Goal: Check status: Check status

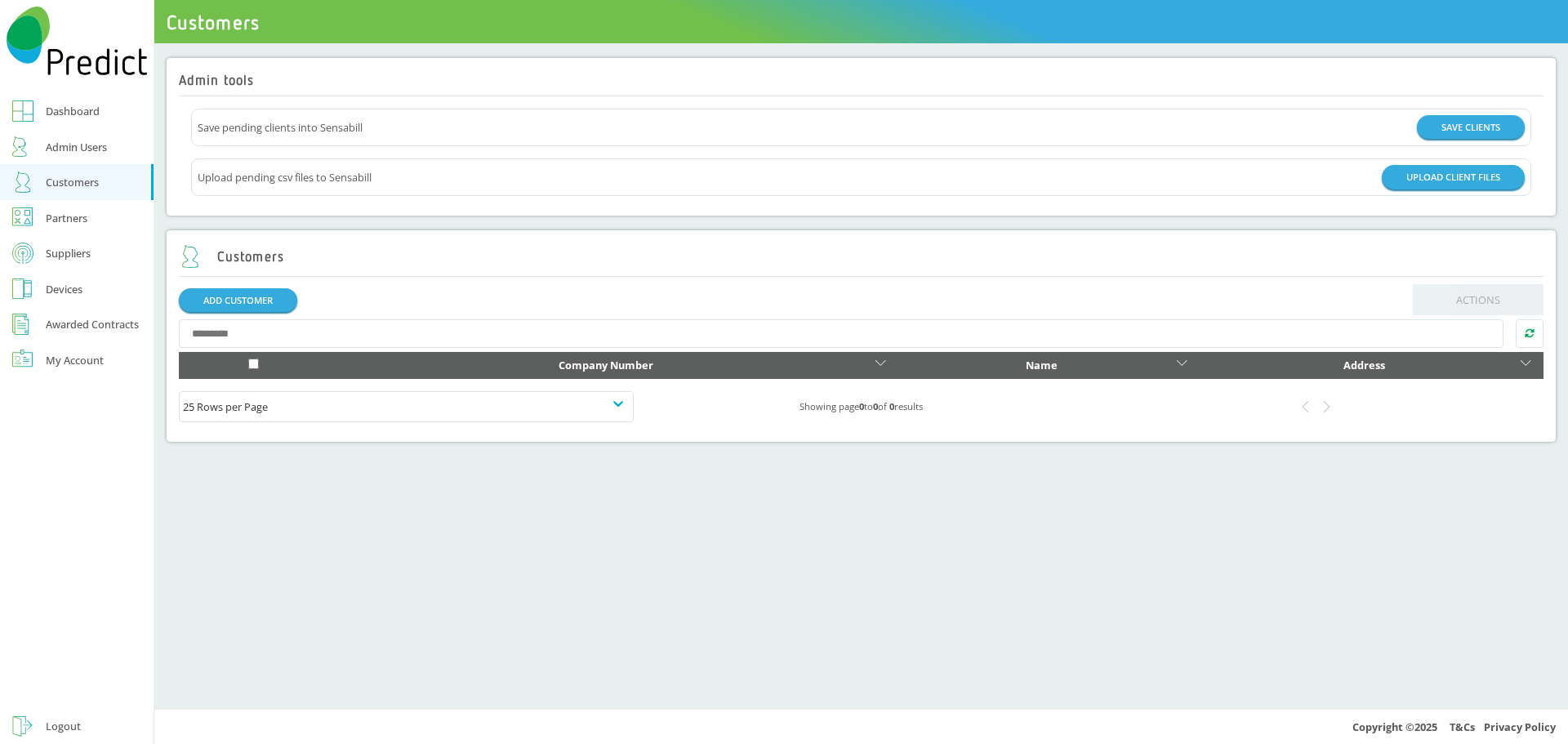
click at [89, 184] on div "Customers" at bounding box center [72, 182] width 53 height 20
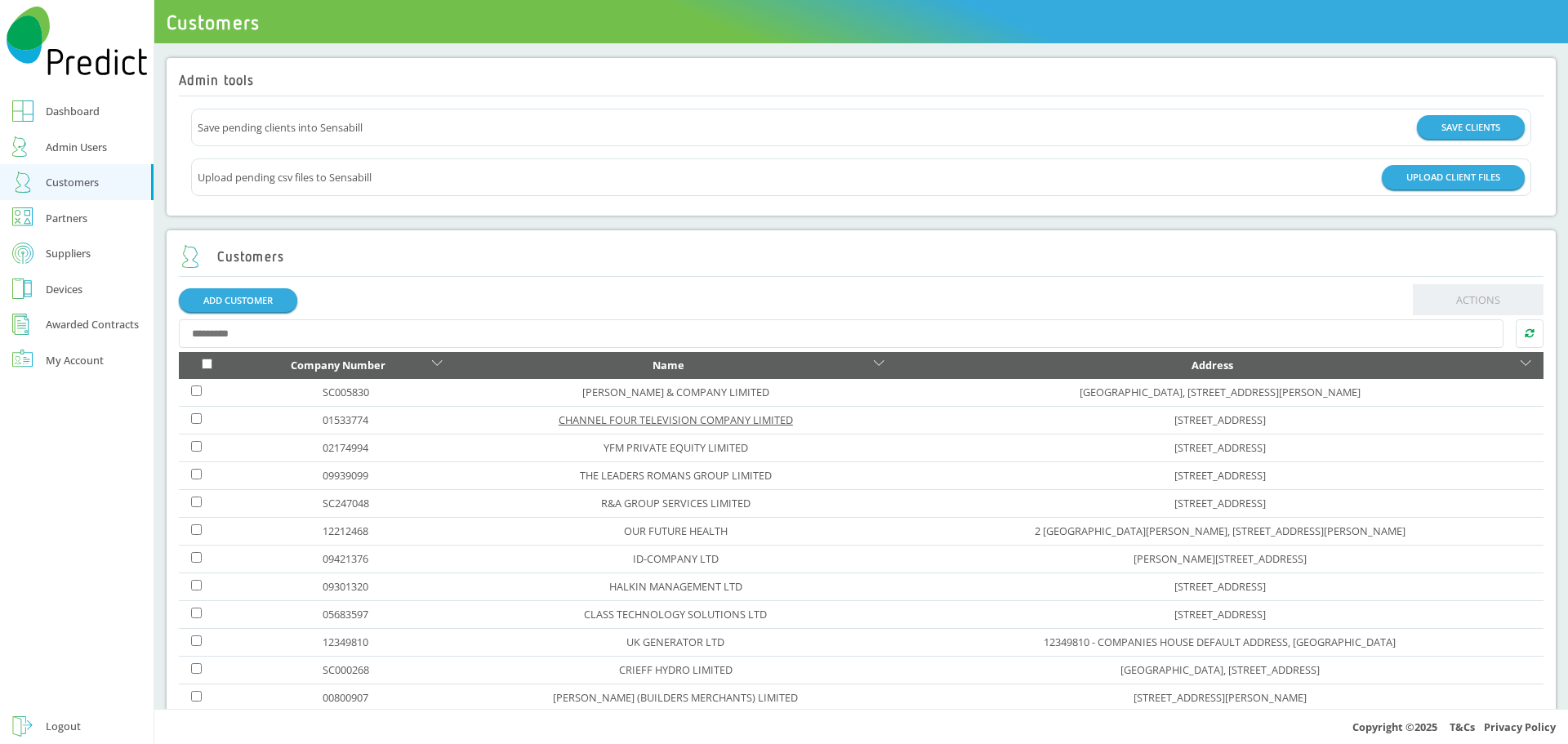
click at [593, 421] on link "CHANNEL FOUR TELEVISION COMPANY LIMITED" at bounding box center [676, 420] width 235 height 14
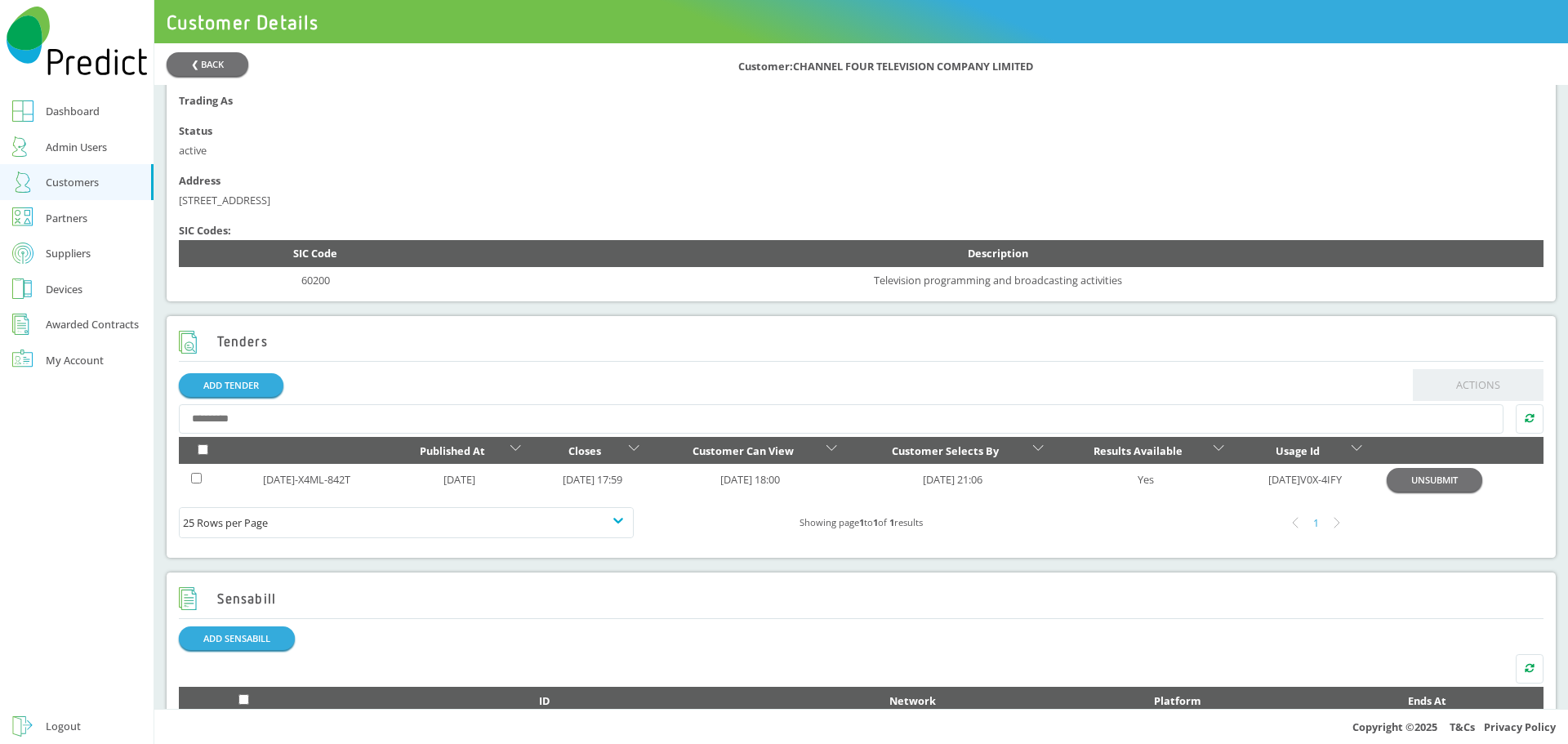
scroll to position [408, 0]
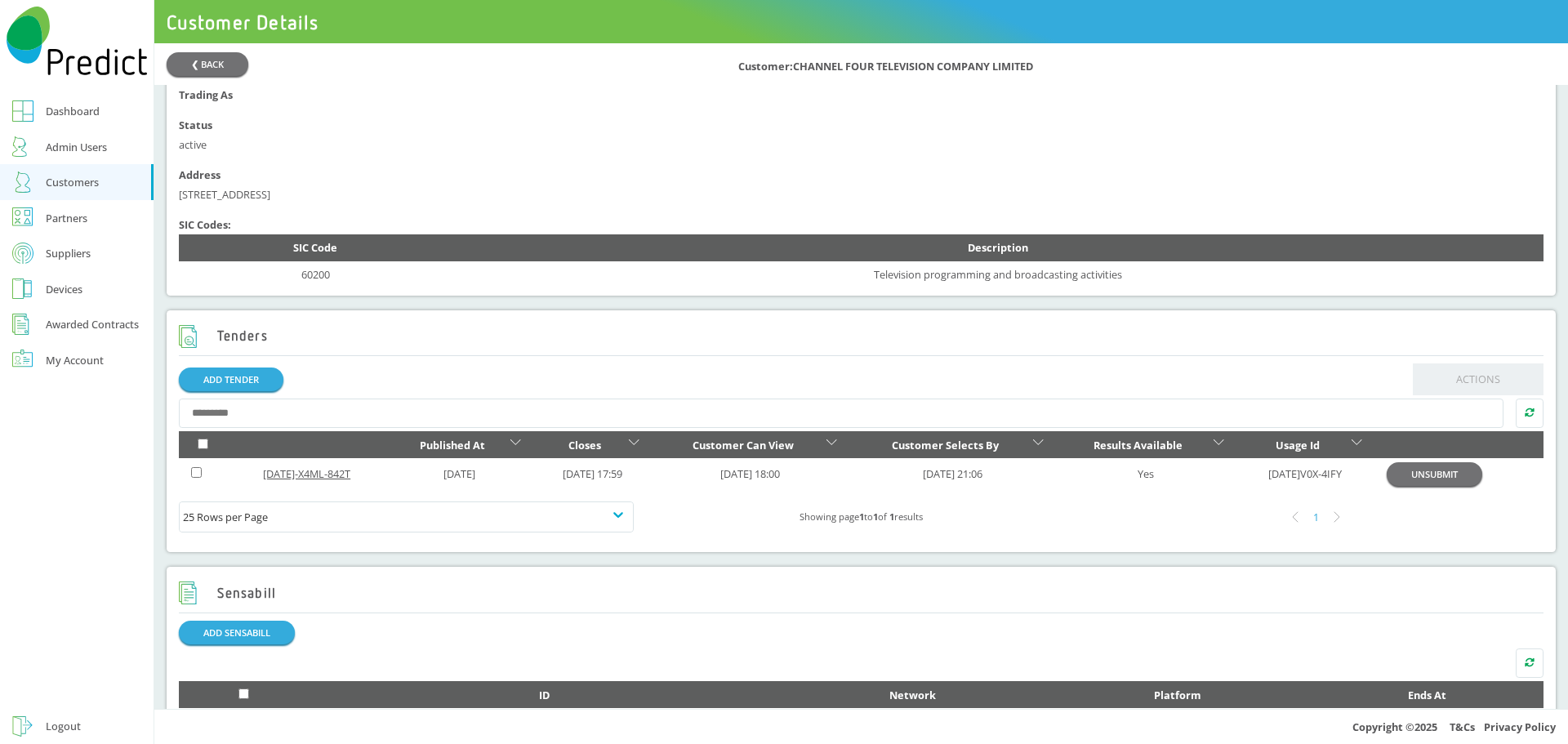
click at [311, 481] on link "[DATE]-X4ML-842T" at bounding box center [306, 473] width 88 height 14
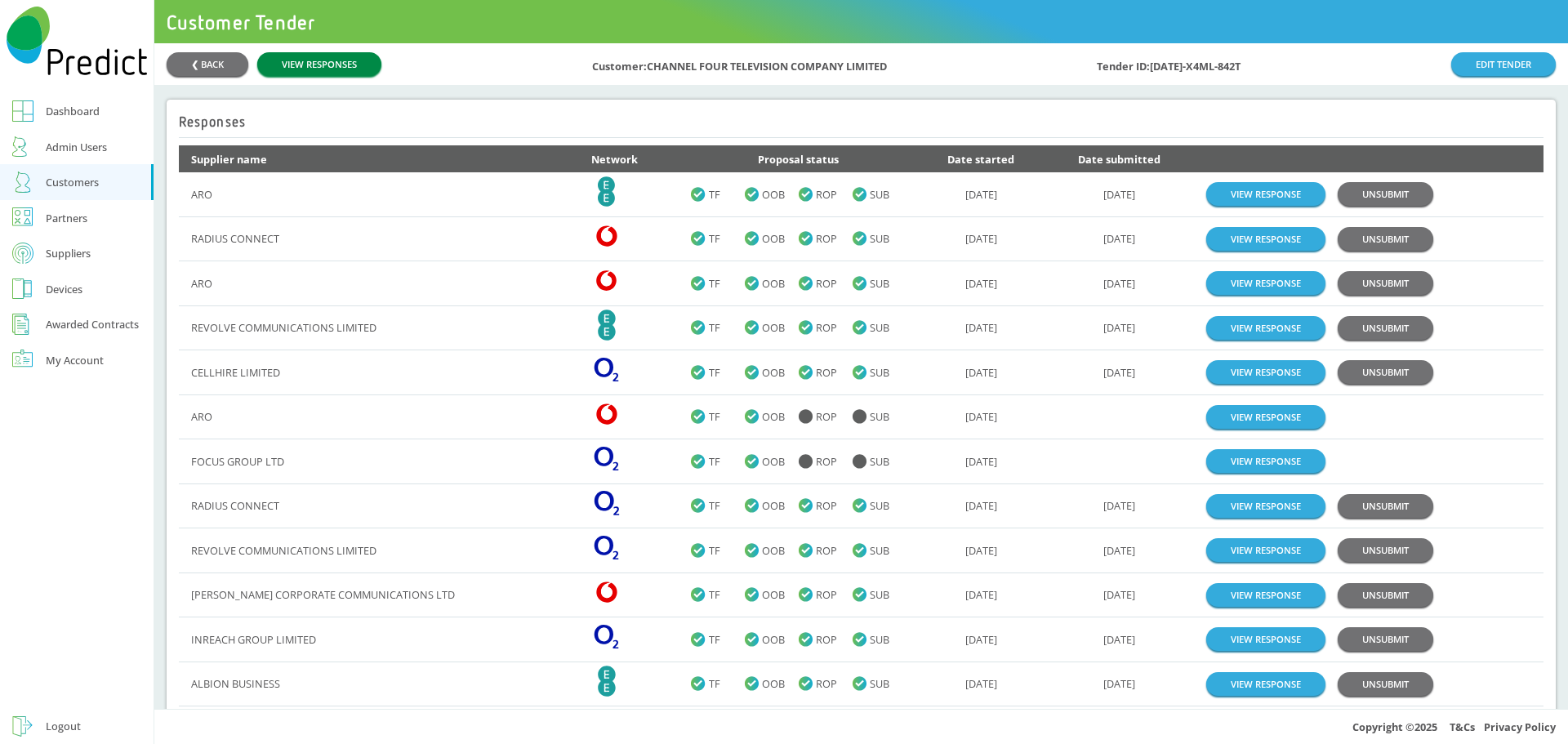
click at [321, 61] on link "VIEW RESPONSES" at bounding box center [319, 64] width 124 height 23
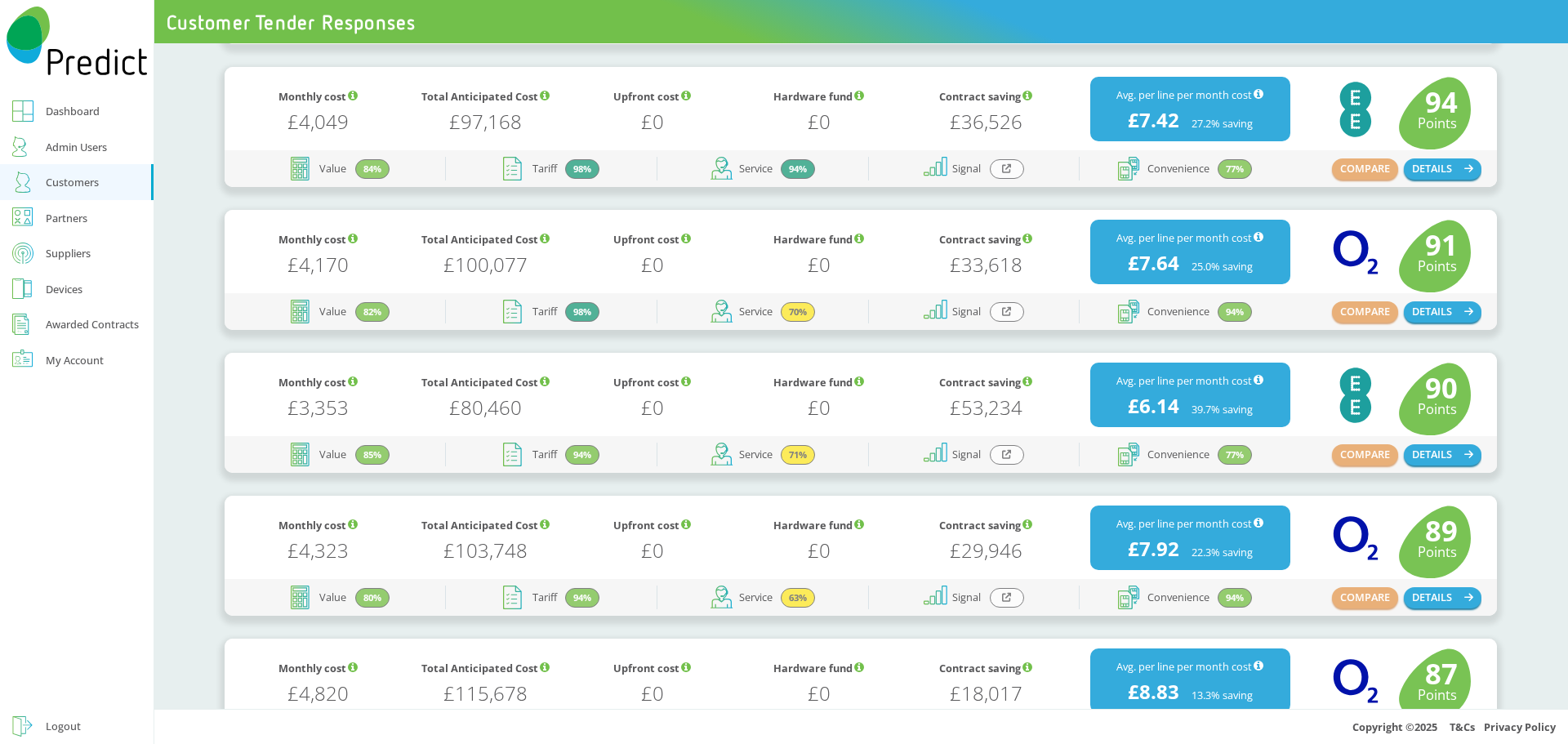
scroll to position [490, 0]
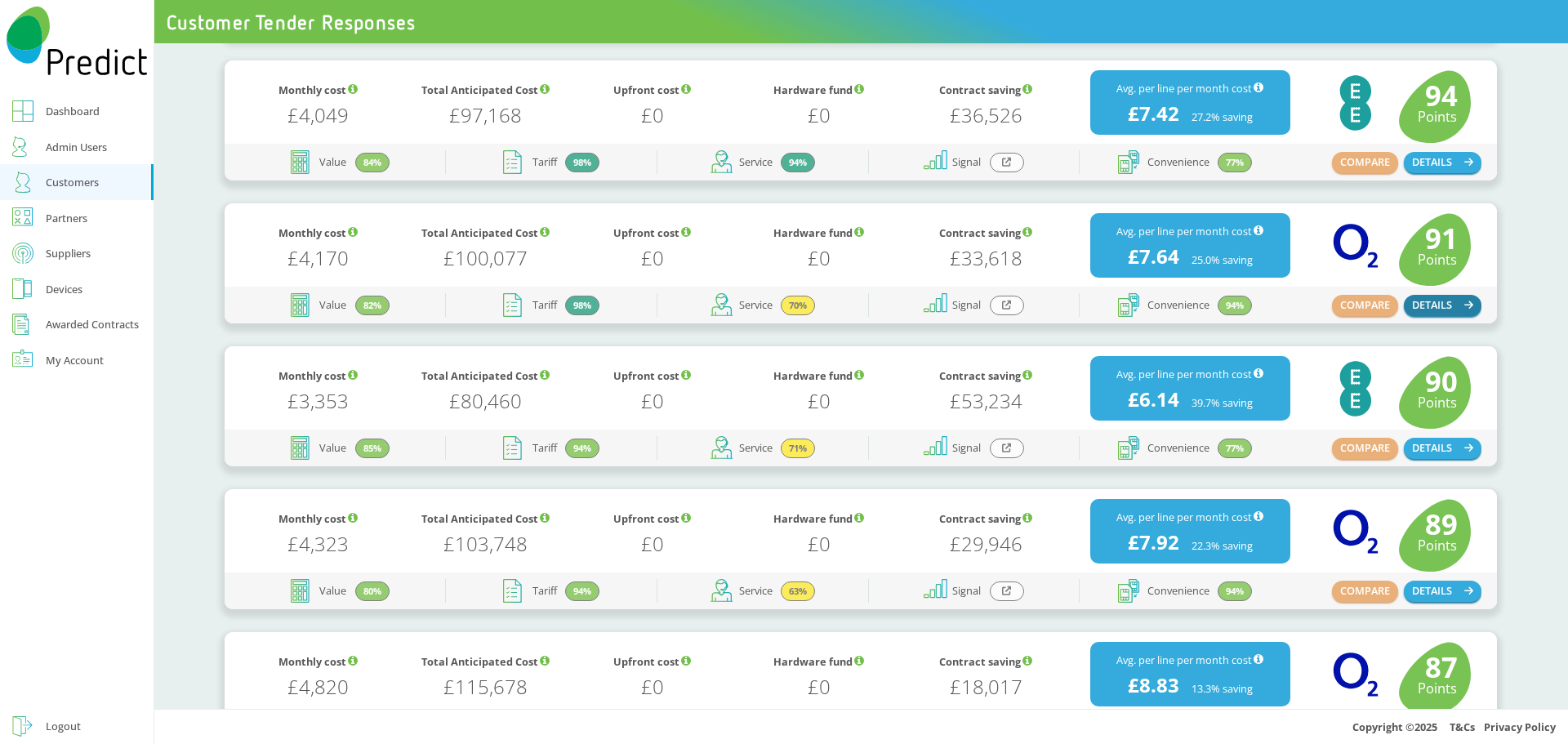
click at [1448, 302] on button "DETAILS" at bounding box center [1442, 305] width 79 height 22
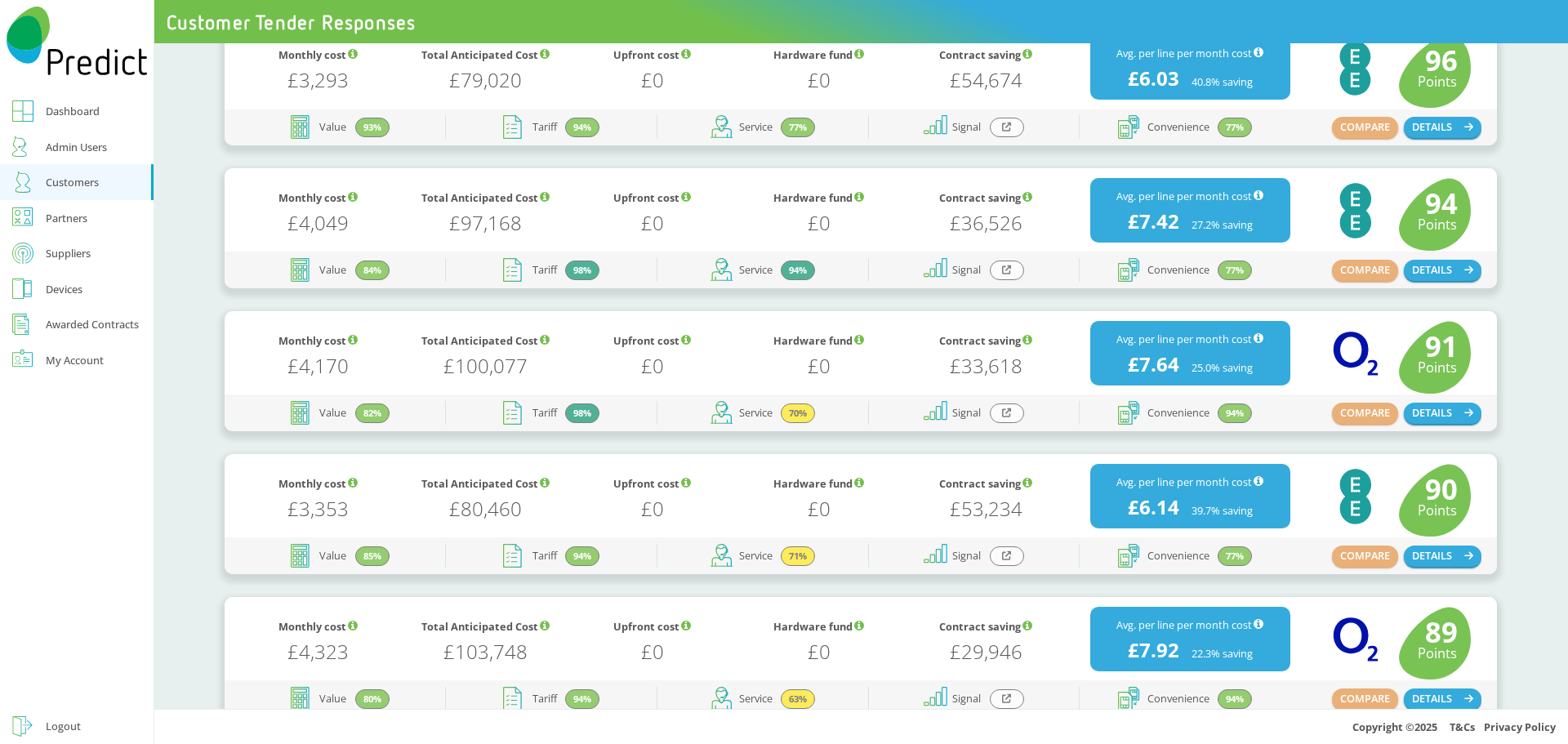
scroll to position [408, 0]
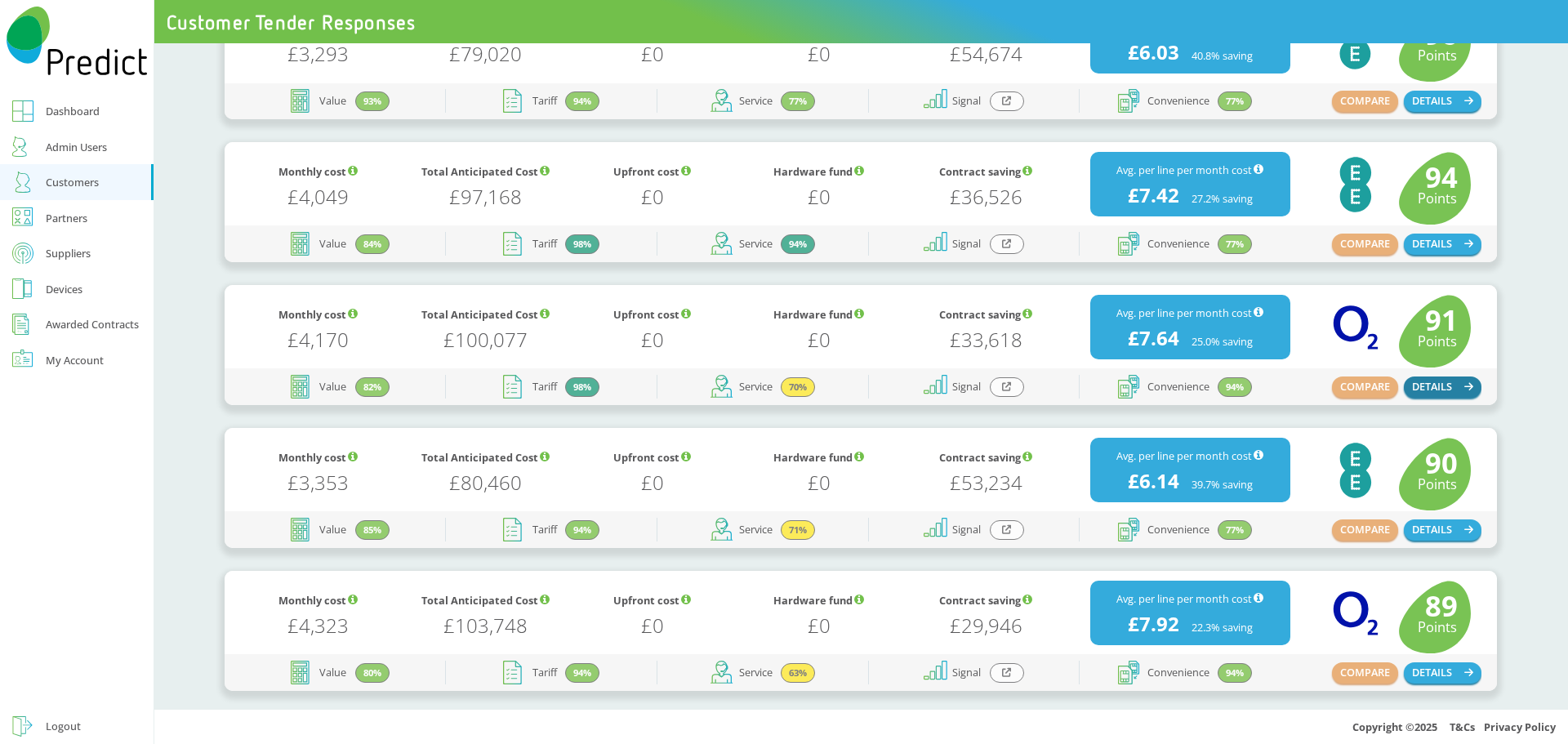
click at [1423, 382] on button "DETAILS" at bounding box center [1442, 387] width 79 height 22
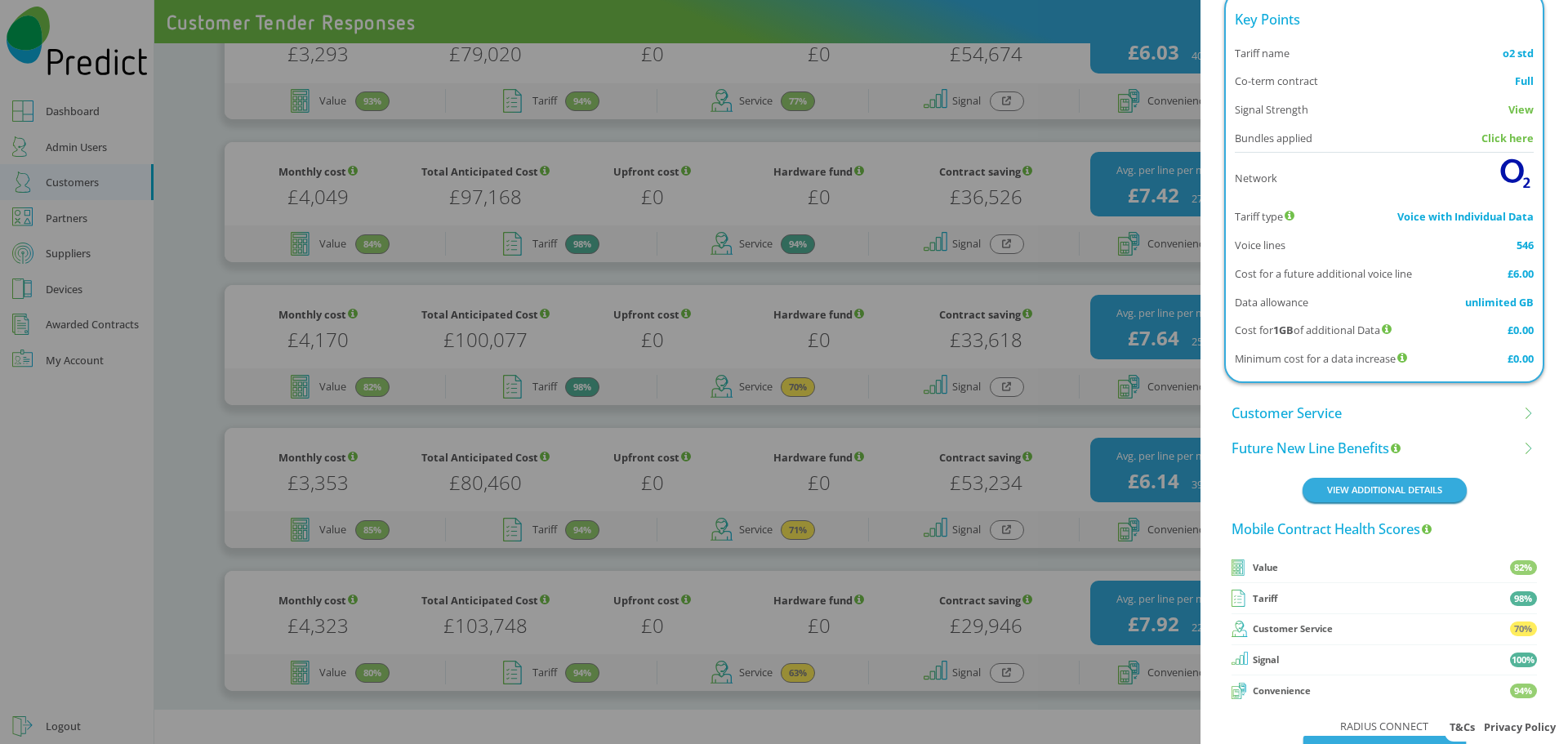
scroll to position [1181, 0]
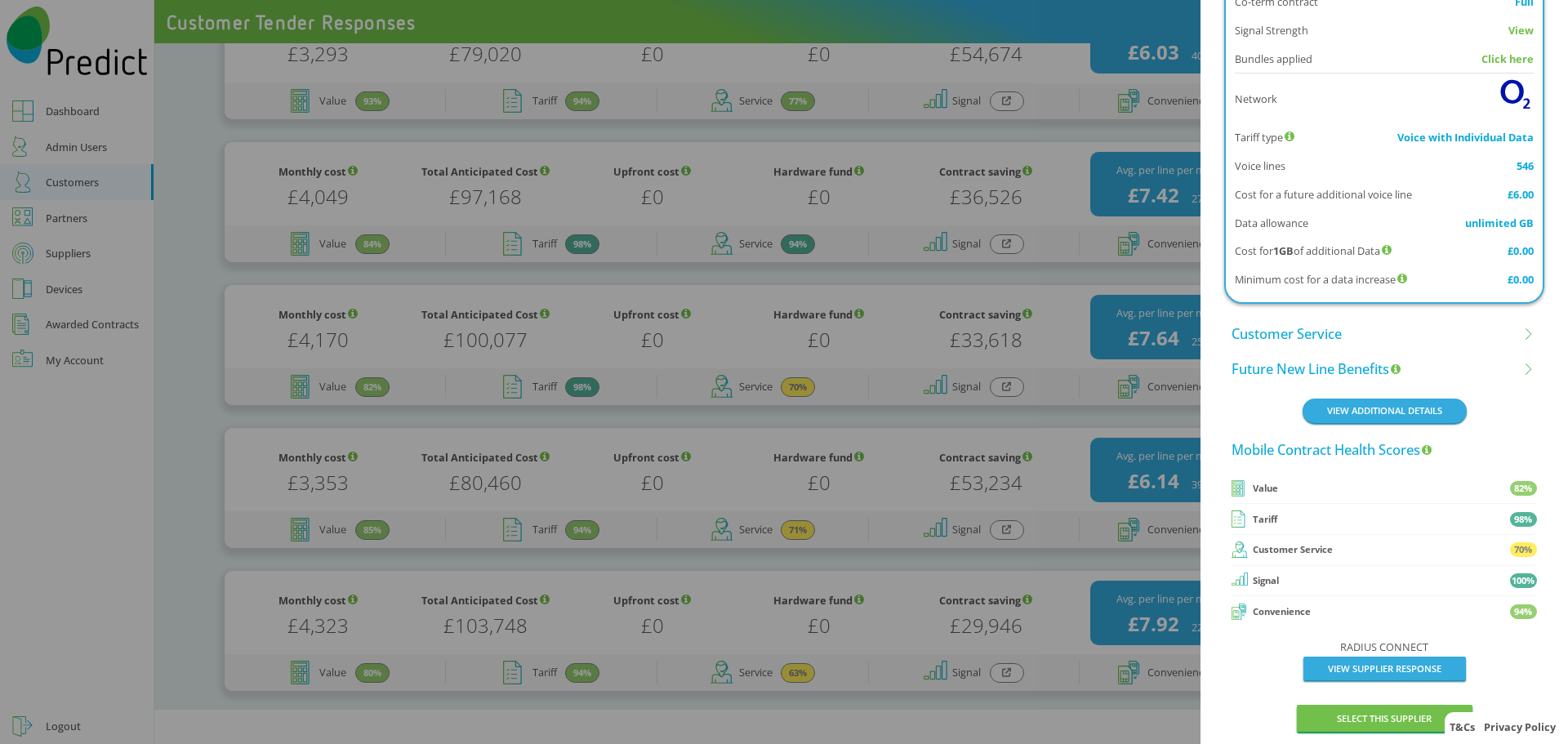
click at [1285, 324] on li "Customer Service" at bounding box center [1384, 333] width 304 height 35
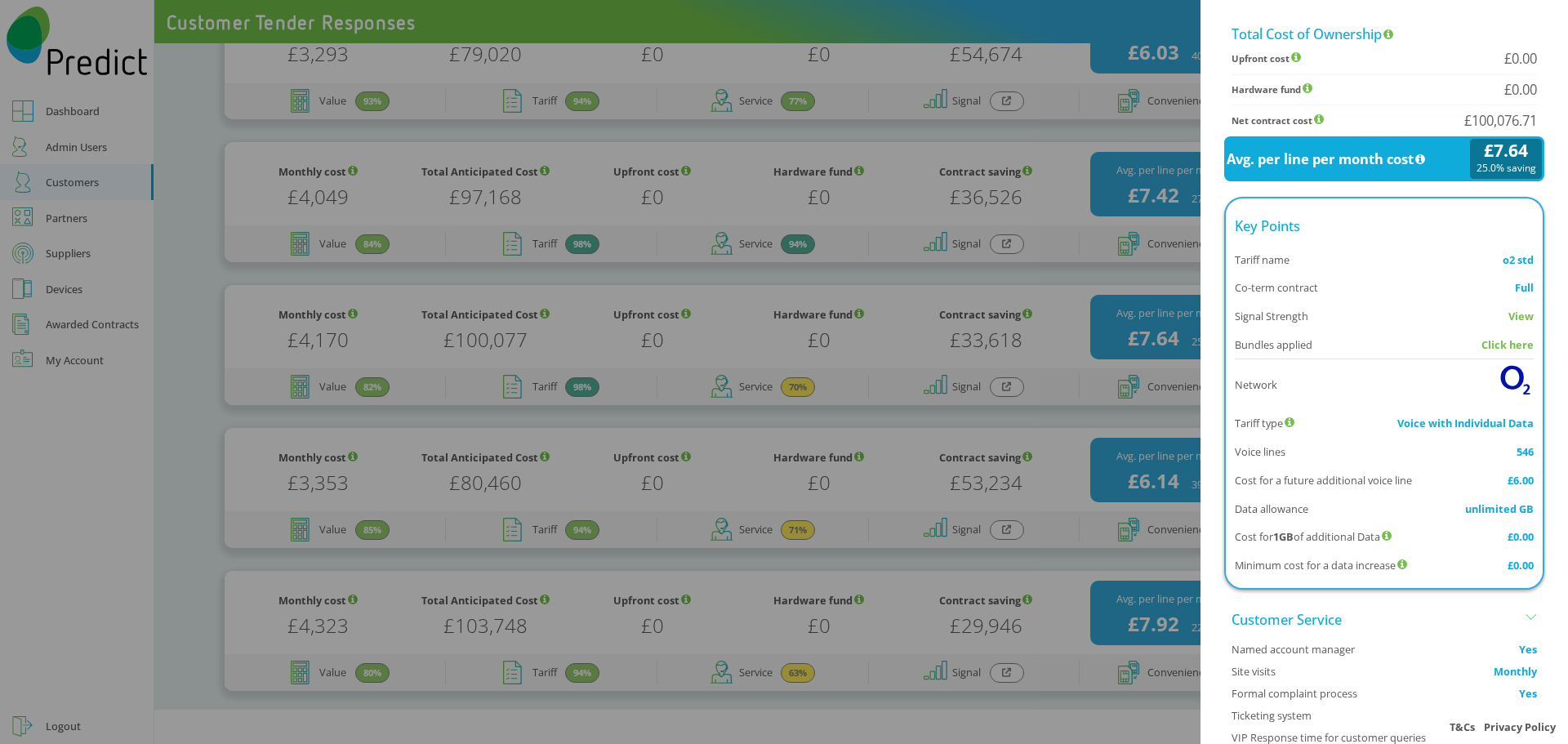
scroll to position [0, 0]
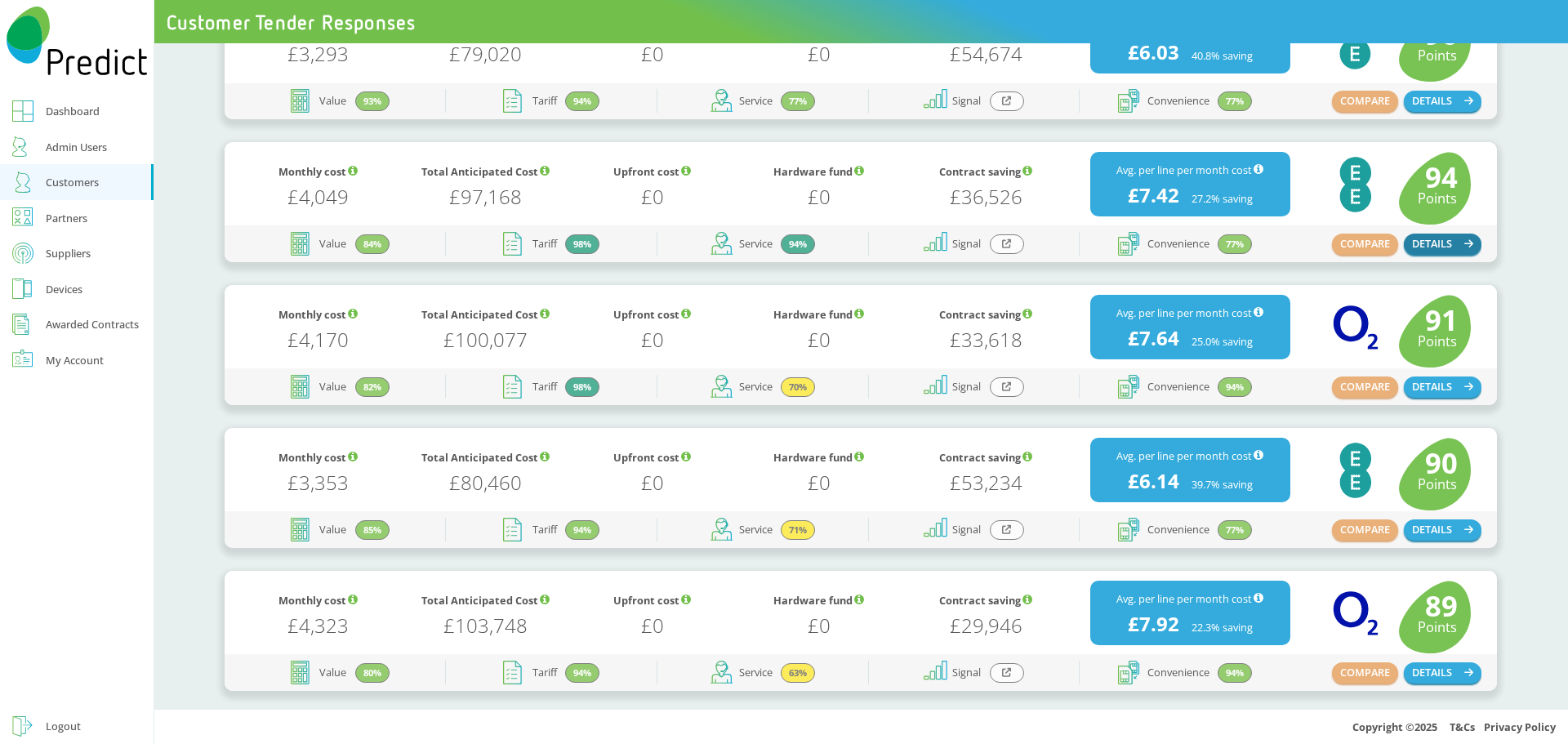
click at [1436, 236] on button "DETAILS" at bounding box center [1442, 245] width 79 height 22
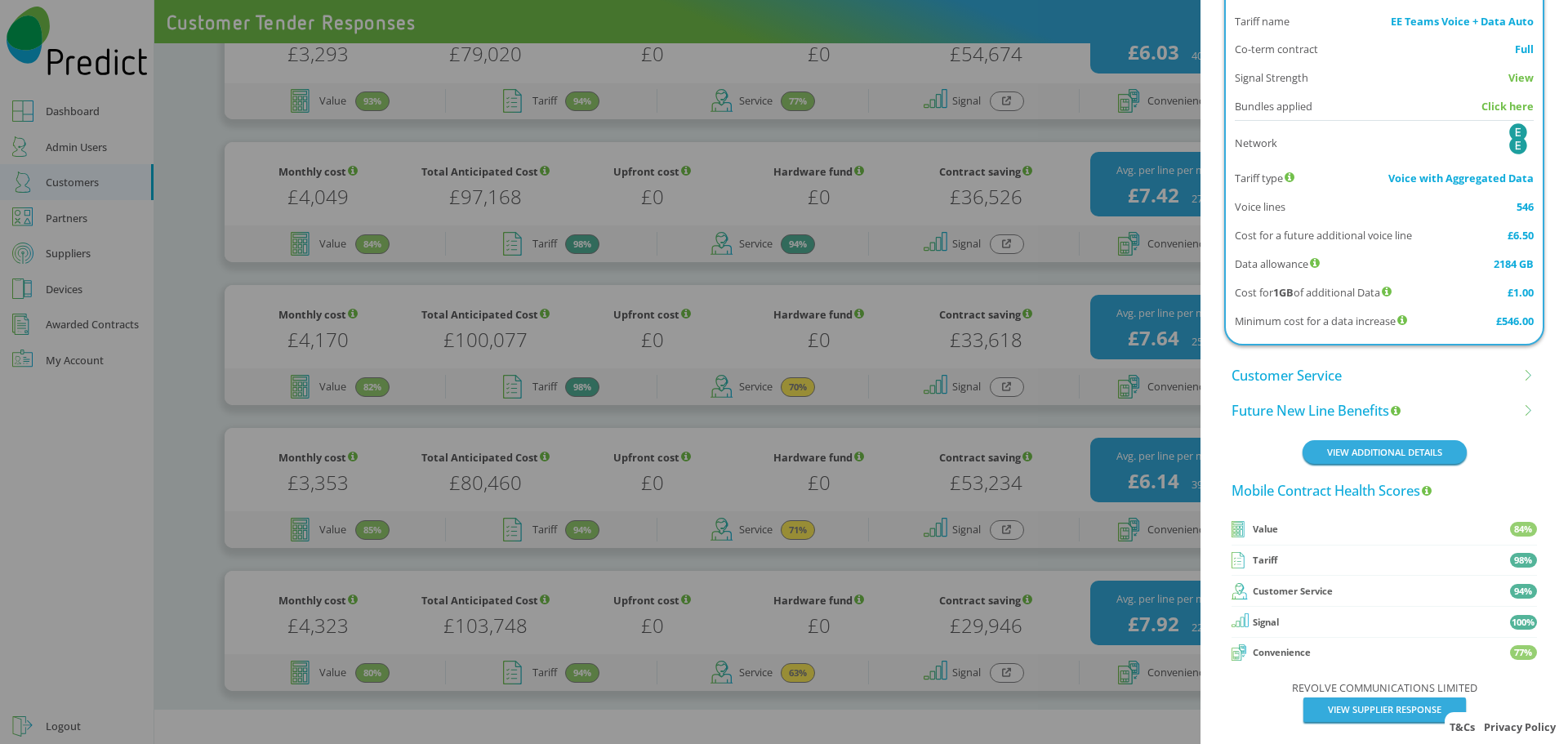
scroll to position [1028, 0]
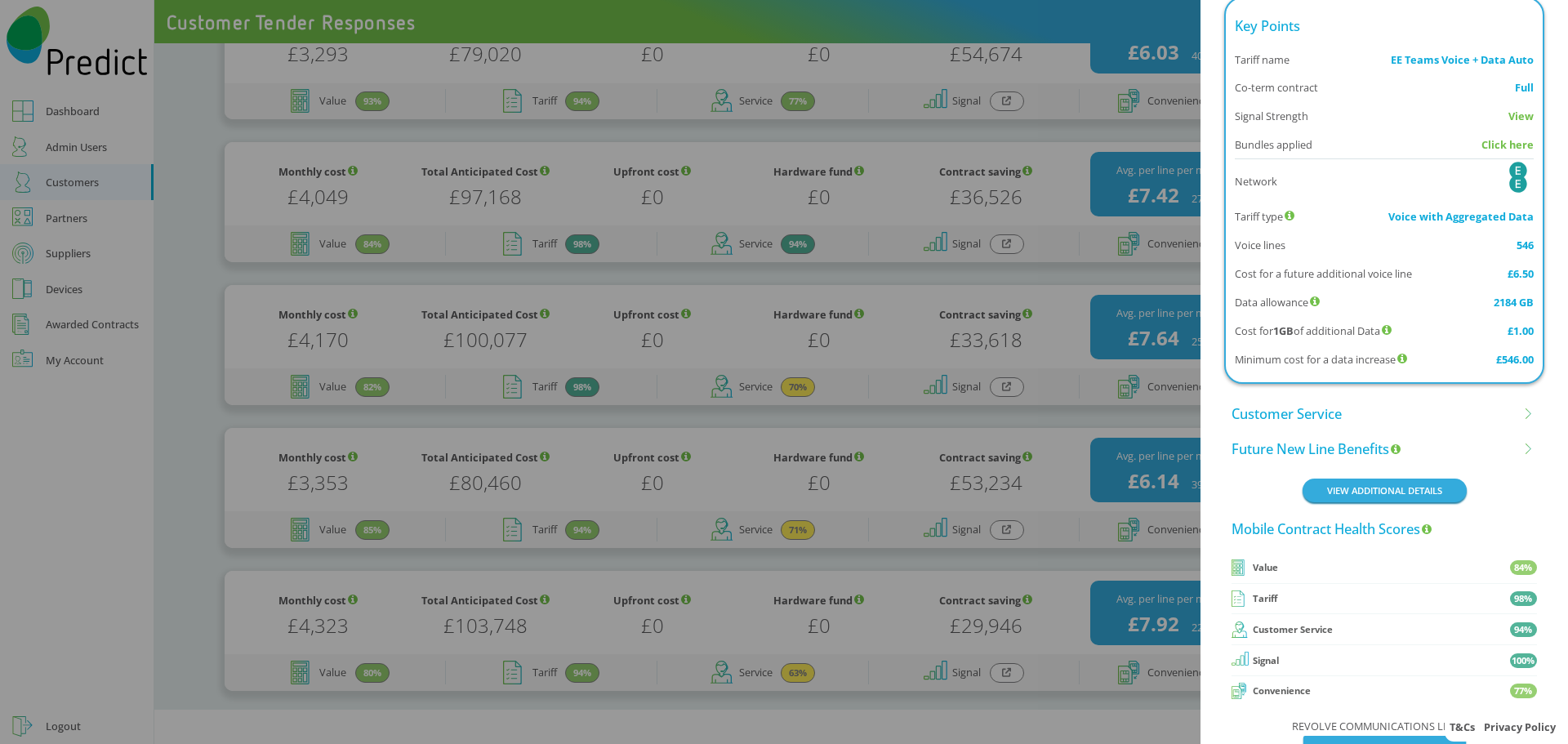
click at [1314, 405] on li "Customer Service" at bounding box center [1384, 414] width 304 height 35
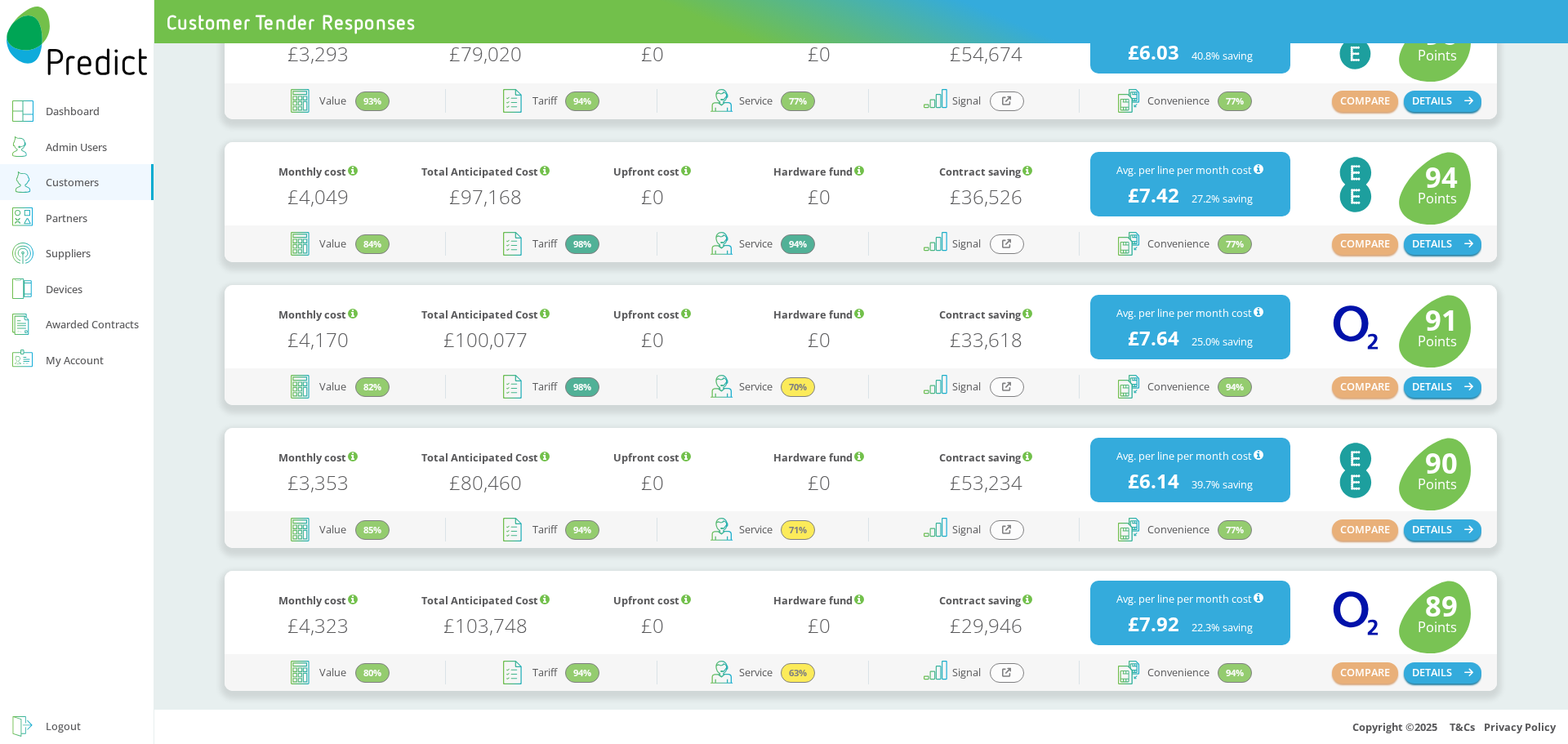
scroll to position [0, 0]
click at [1412, 390] on button "DETAILS" at bounding box center [1442, 387] width 79 height 22
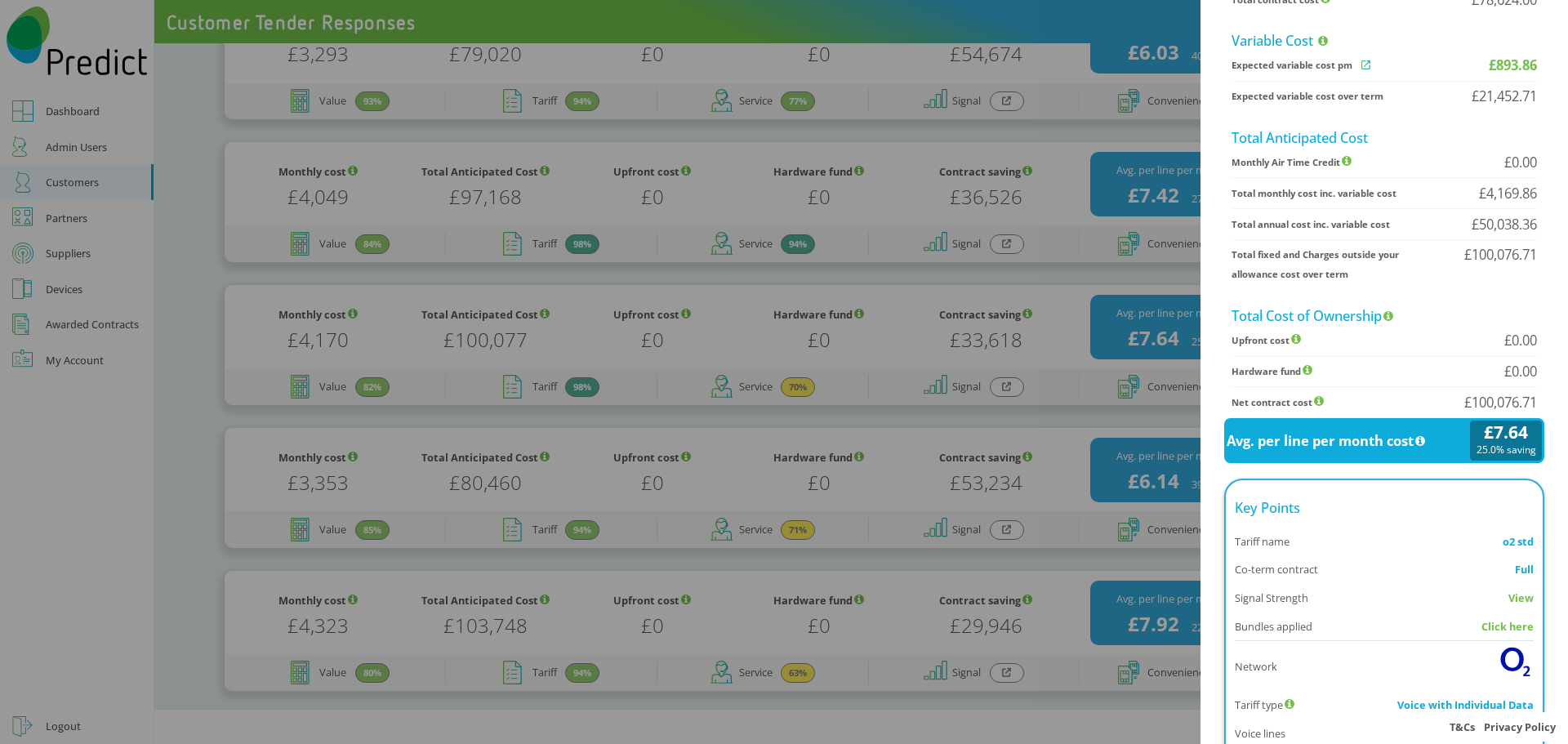
scroll to position [572, 0]
click at [1354, 72] on icon at bounding box center [1366, 67] width 23 height 13
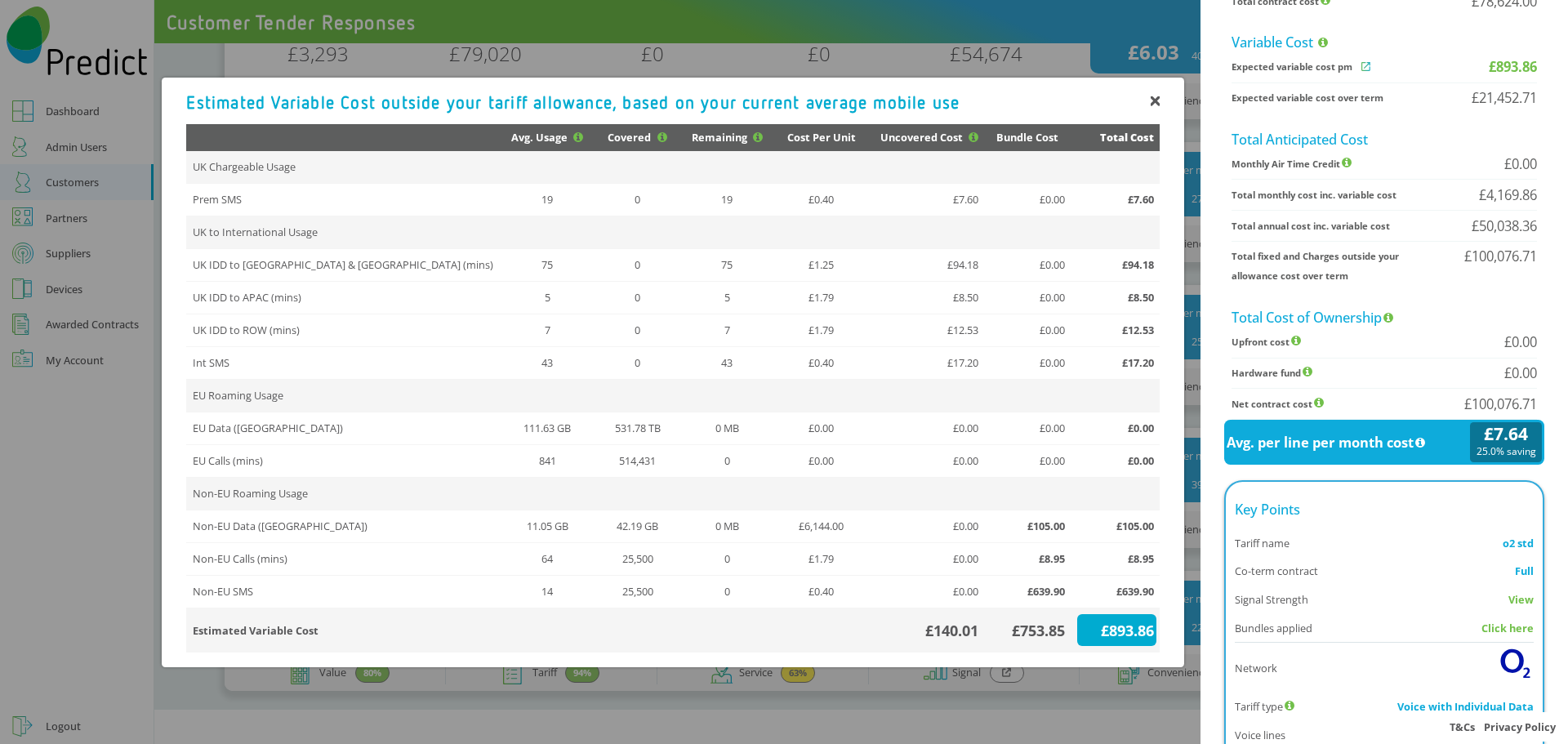
click at [1022, 626] on div "£753.85" at bounding box center [1030, 630] width 78 height 20
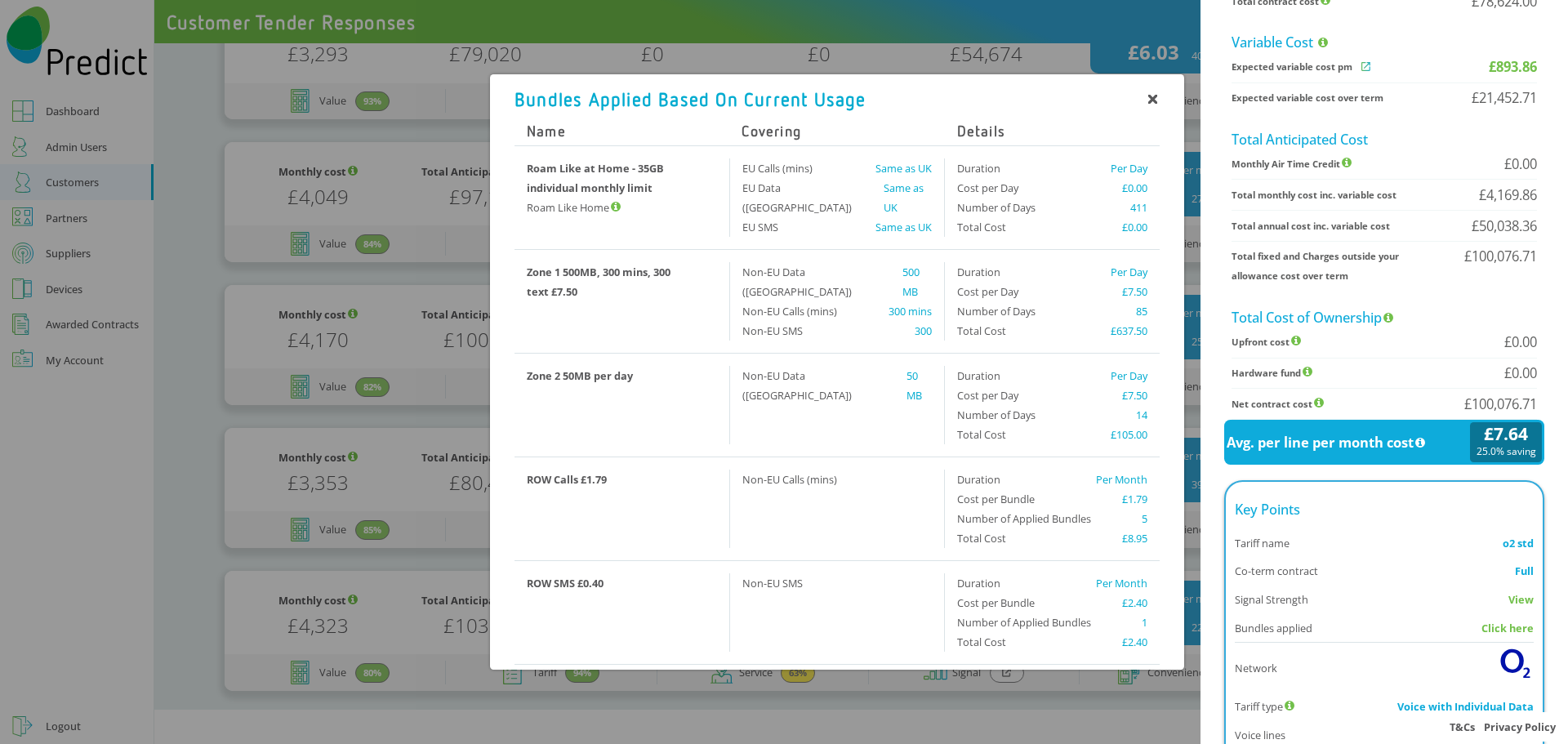
scroll to position [0, 0]
